Goal: Task Accomplishment & Management: Manage account settings

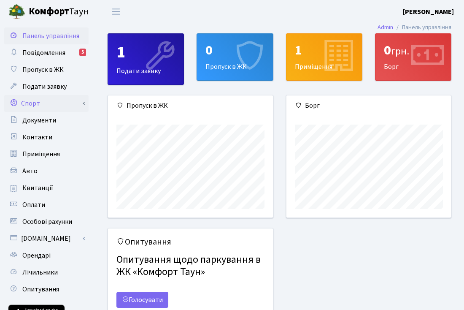
scroll to position [121, 164]
click at [34, 106] on link "Спорт" at bounding box center [46, 103] width 84 height 17
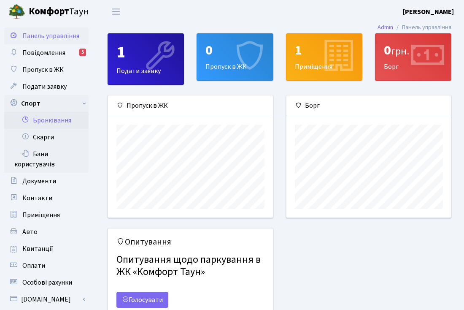
click at [49, 121] on link "Бронювання" at bounding box center [46, 120] width 84 height 17
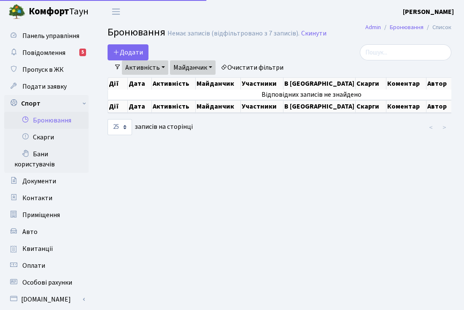
select select "25"
click at [130, 54] on button "Додати" at bounding box center [128, 52] width 41 height 16
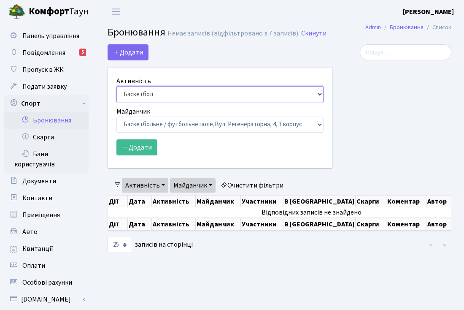
click at [319, 94] on select "Баскетбол Волейбол Йога Катання на роликах Настільний теніс [PERSON_NAME] Фітнес" at bounding box center [219, 94] width 207 height 16
select select "4"
click at [116, 86] on select "Баскетбол Волейбол Йога Катання на роликах Настільний теніс Теніс Футбол Фітнес" at bounding box center [219, 94] width 207 height 16
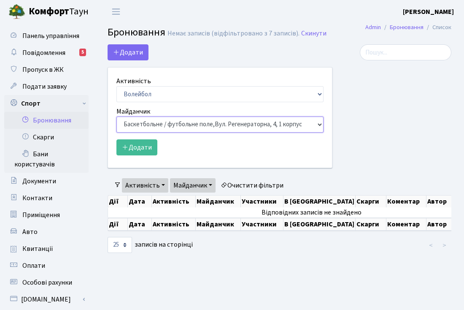
click at [320, 124] on select "Баскетбольне / футбольне поле, Вул. Регенераторна, 4, 1 корпус Баскетбольне пол…" at bounding box center [219, 124] width 207 height 16
select select "4"
click at [116, 116] on select "Баскетбольне / футбольне поле, Вул. Регенераторна, 4, 1 корпус Баскетбольне пол…" at bounding box center [219, 124] width 207 height 16
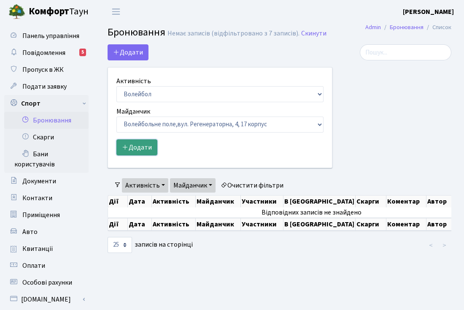
click at [140, 148] on button "Додати" at bounding box center [136, 147] width 41 height 16
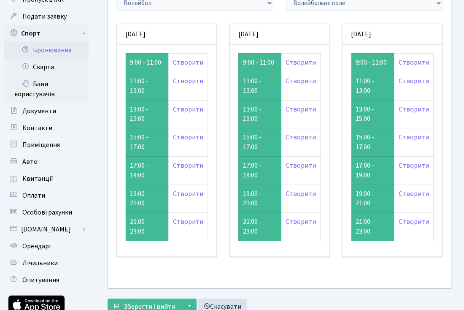
scroll to position [71, 0]
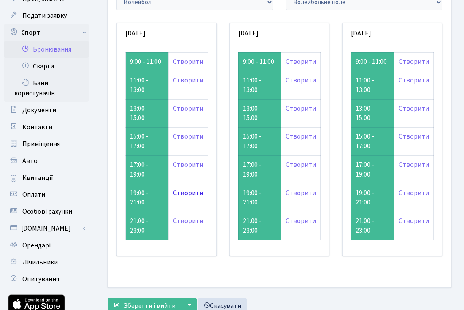
click at [192, 188] on link "Створити" at bounding box center [188, 192] width 30 height 9
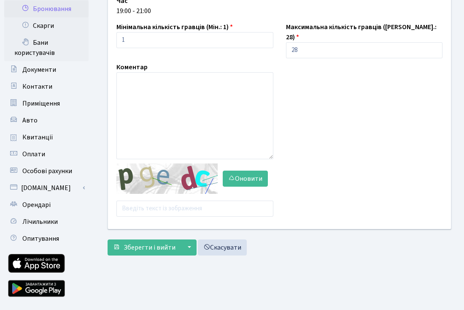
scroll to position [131, 0]
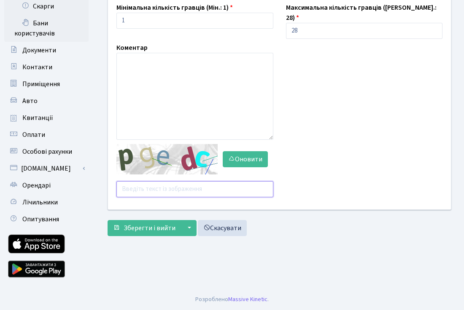
click at [127, 181] on input "text" at bounding box center [194, 189] width 157 height 16
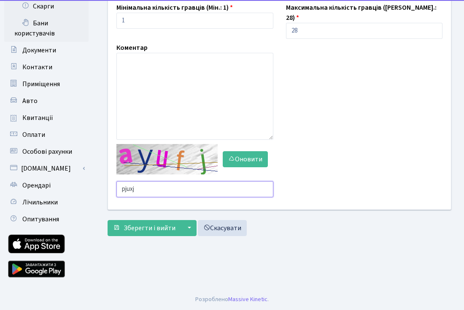
type input "pjuxj"
click at [133, 223] on span "Зберегти і вийти" at bounding box center [150, 227] width 52 height 9
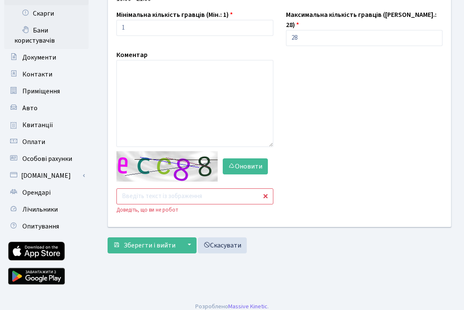
scroll to position [125, 0]
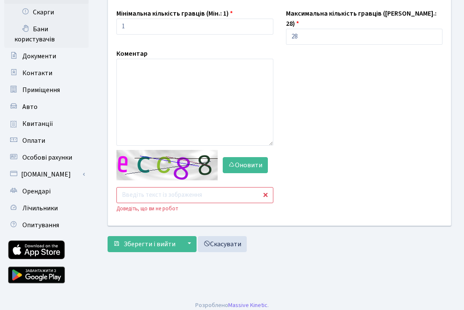
click at [125, 187] on input "text" at bounding box center [194, 195] width 157 height 16
type input "2aunj"
click at [129, 239] on span "Зберегти і вийти" at bounding box center [150, 243] width 52 height 9
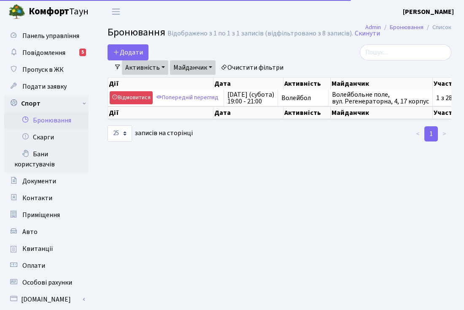
select select "25"
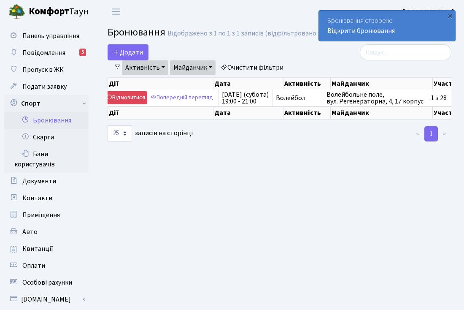
scroll to position [0, 5]
click at [318, 119] on th "Активність" at bounding box center [301, 112] width 47 height 13
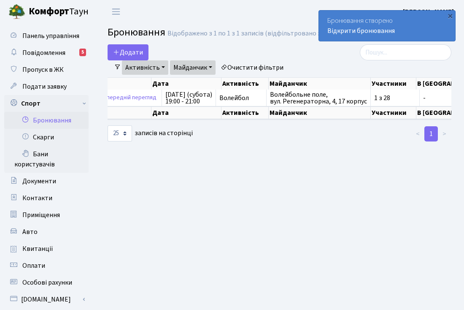
scroll to position [0, 55]
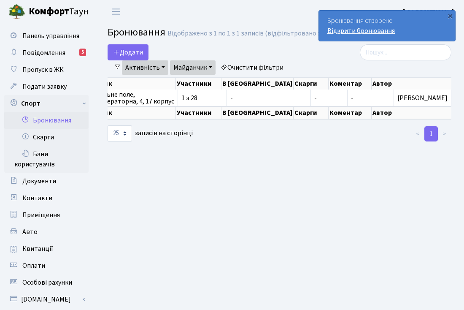
click at [374, 32] on link "Відкрити бронювання" at bounding box center [360, 30] width 67 height 9
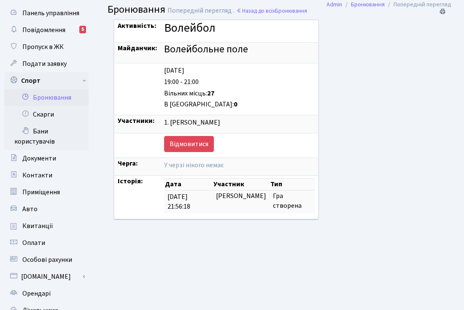
scroll to position [24, 0]
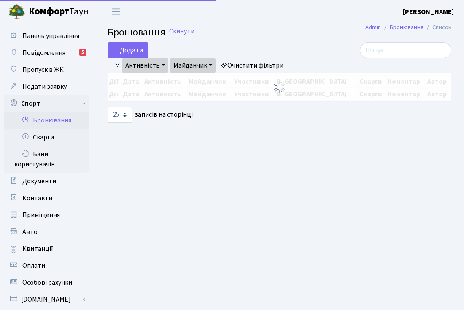
select select "25"
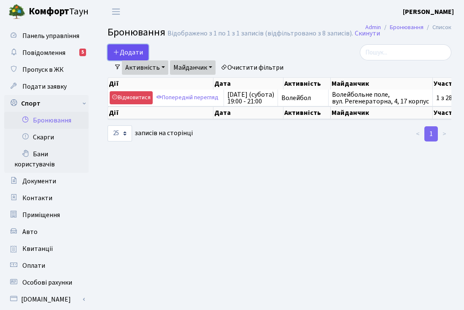
click at [117, 55] on icon "button" at bounding box center [116, 52] width 7 height 7
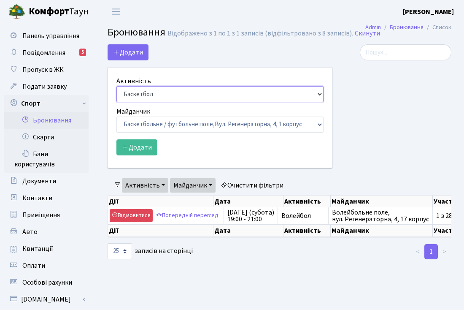
click at [318, 96] on select "Баскетбол Волейбол Йога Катання на роликах Настільний теніс Теніс Футбол Фітнес" at bounding box center [219, 94] width 207 height 16
select select "4"
click at [116, 86] on select "Баскетбол Волейбол Йога Катання на роликах Настільний теніс Теніс Футбол Фітнес" at bounding box center [219, 94] width 207 height 16
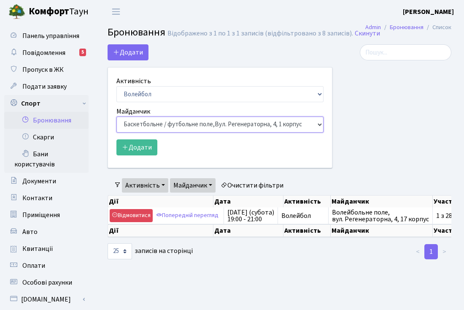
click at [321, 125] on select "Баскетбольне / футбольне поле, Вул. Регенераторна, 4, 1 корпус Баскетбольне пол…" at bounding box center [219, 124] width 207 height 16
select select "4"
click at [116, 116] on select "Баскетбольне / футбольне поле, Вул. Регенераторна, 4, 1 корпус Баскетбольне пол…" at bounding box center [219, 124] width 207 height 16
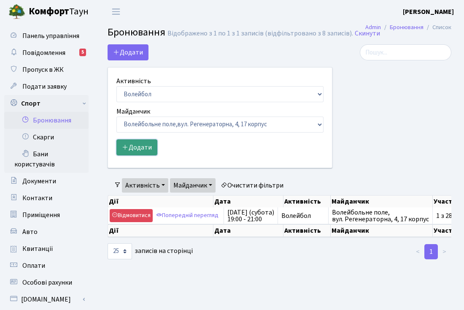
click at [145, 145] on button "Додати" at bounding box center [136, 147] width 41 height 16
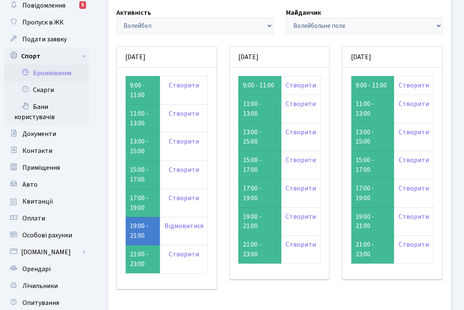
scroll to position [53, 0]
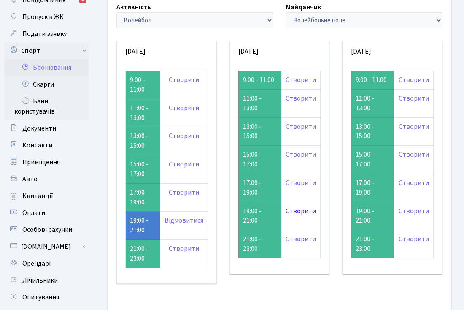
click at [303, 206] on link "Створити" at bounding box center [301, 210] width 30 height 9
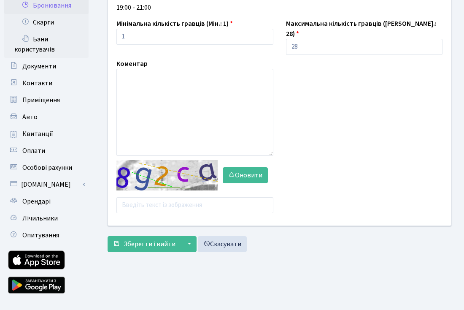
scroll to position [116, 0]
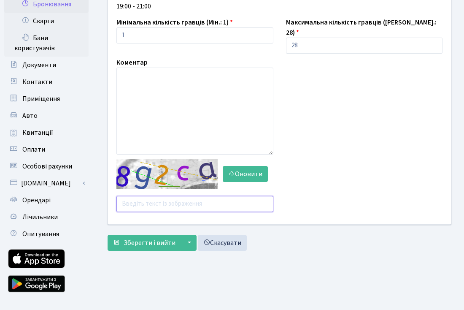
click at [125, 196] on input "text" at bounding box center [194, 204] width 157 height 16
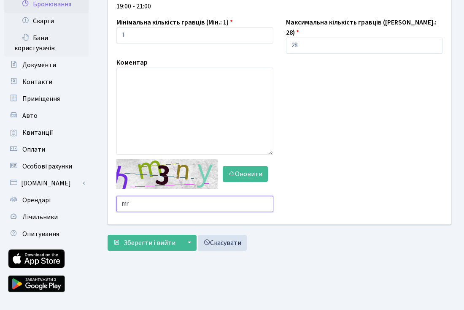
type input "m"
type input "k"
type input "jyzq8"
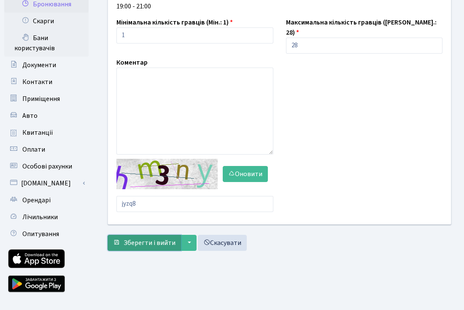
click at [139, 238] on span "Зберегти і вийти" at bounding box center [150, 242] width 52 height 9
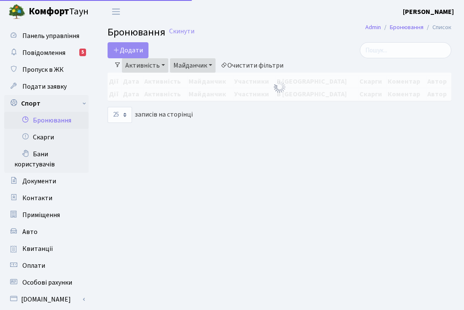
select select "25"
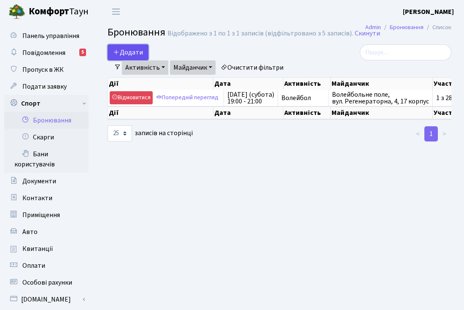
click at [125, 52] on button "Додати" at bounding box center [128, 52] width 41 height 16
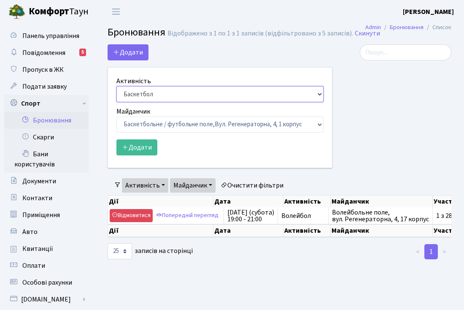
click at [318, 92] on select "Баскетбол Волейбол Йога Катання на роликах Настільний теніс Теніс Футбол Фітнес" at bounding box center [219, 94] width 207 height 16
select select "4"
click at [116, 86] on select "Баскетбол Волейбол Йога Катання на роликах Настільний теніс Теніс Футбол Фітнес" at bounding box center [219, 94] width 207 height 16
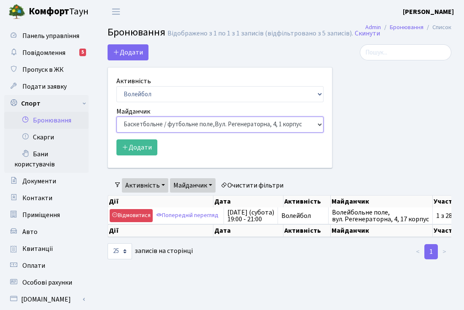
click at [317, 124] on select "Баскетбольне / футбольне поле, Вул. Регенераторна, 4, 1 корпус Баскетбольне пол…" at bounding box center [219, 124] width 207 height 16
select select "4"
click at [116, 116] on select "Баскетбольне / футбольне поле, Вул. Регенераторна, 4, 1 корпус Баскетбольне пол…" at bounding box center [219, 124] width 207 height 16
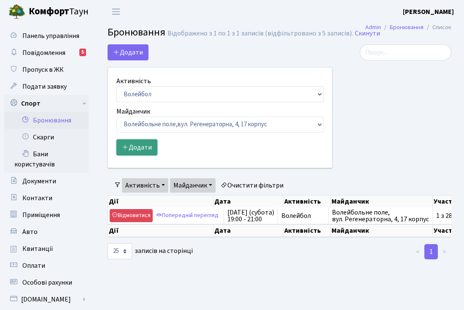
click at [143, 144] on button "Додати" at bounding box center [136, 147] width 41 height 16
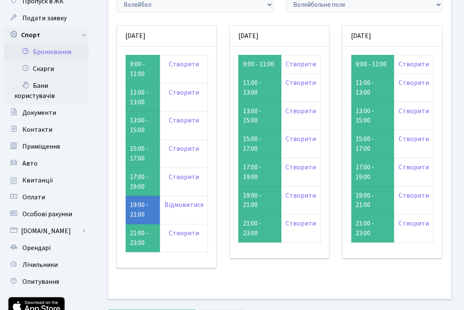
scroll to position [74, 0]
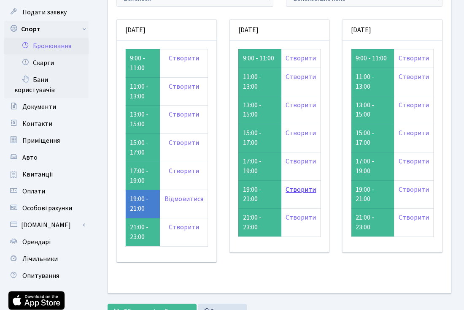
click at [299, 185] on link "Створити" at bounding box center [301, 189] width 30 height 9
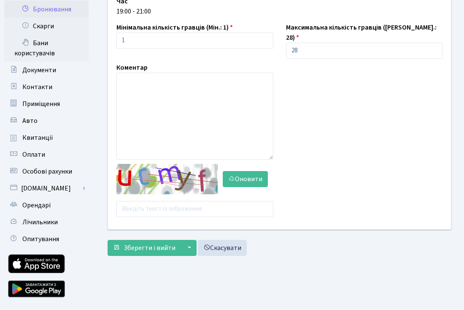
scroll to position [119, 0]
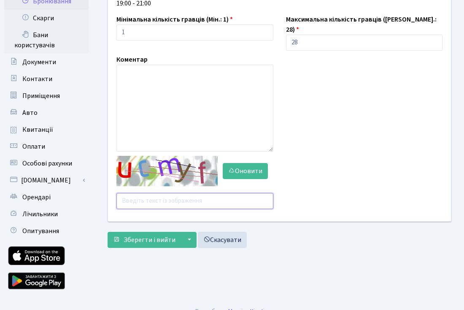
click at [123, 193] on input "text" at bounding box center [194, 201] width 157 height 16
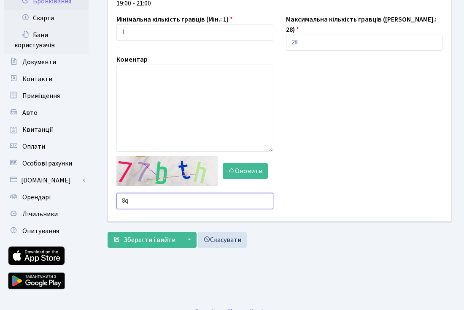
type input "8"
type input "abbbr"
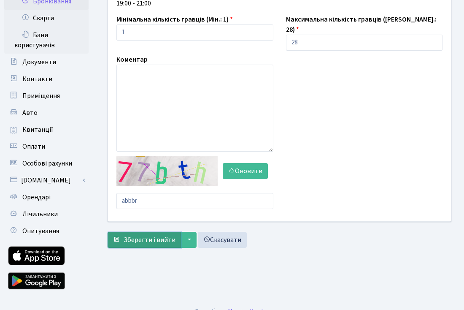
click at [129, 235] on span "Зберегти і вийти" at bounding box center [150, 239] width 52 height 9
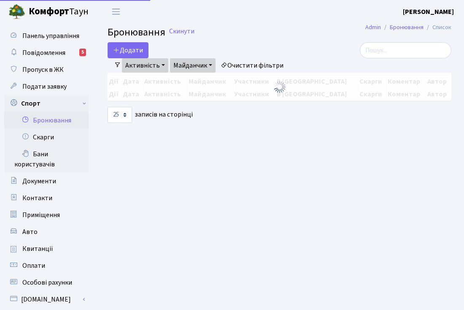
select select "25"
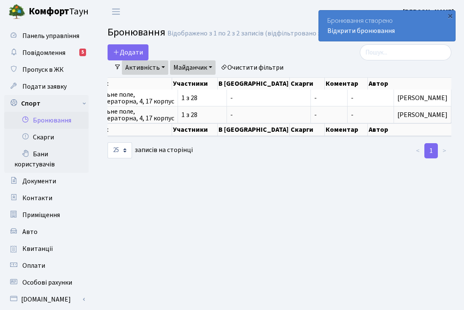
scroll to position [0, 256]
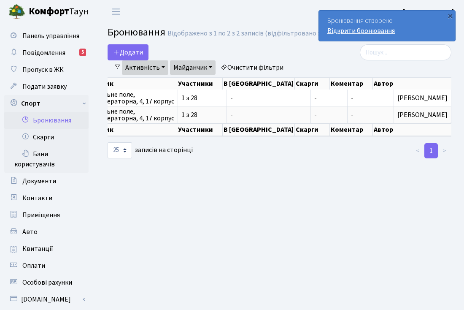
click at [374, 29] on link "Відкрити бронювання" at bounding box center [360, 30] width 67 height 9
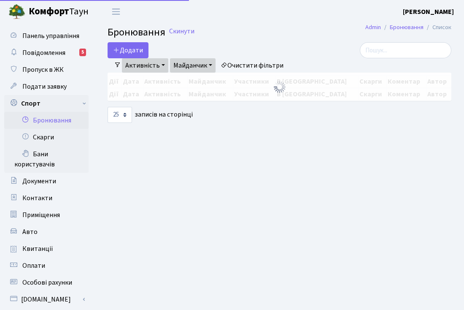
select select "25"
